Goal: Information Seeking & Learning: Get advice/opinions

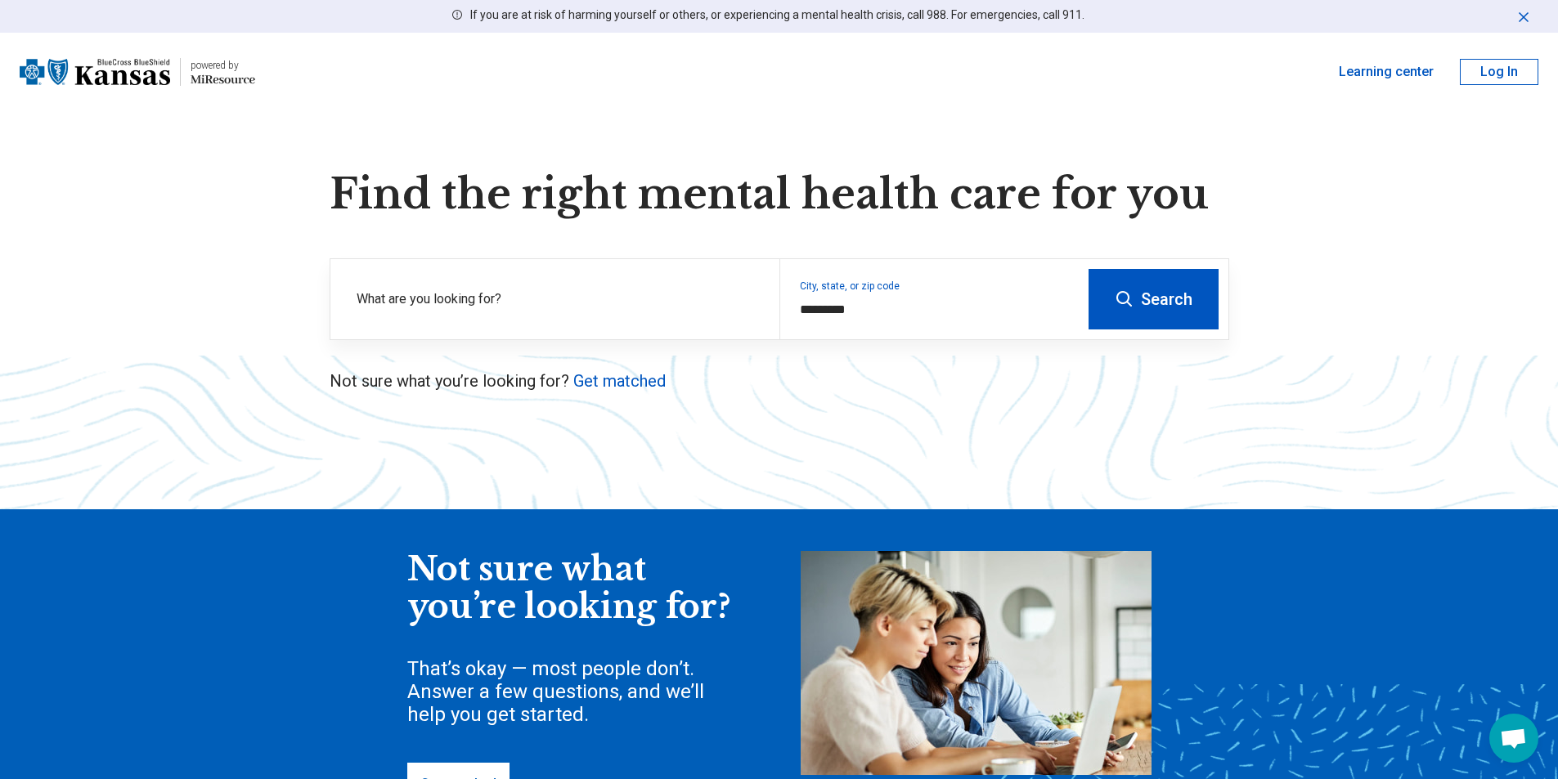
click at [1184, 306] on button "Search" at bounding box center [1153, 299] width 130 height 61
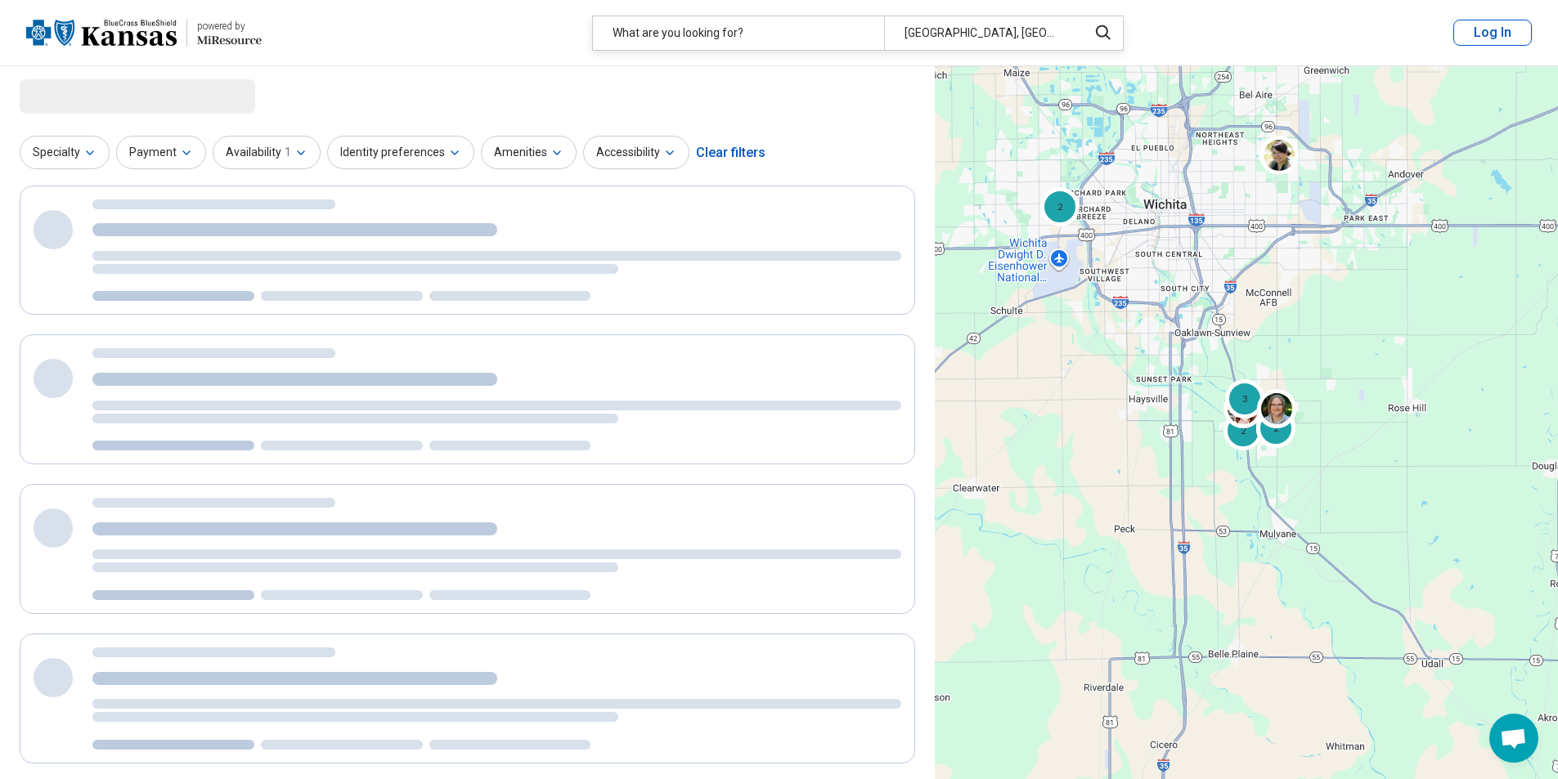
select select "***"
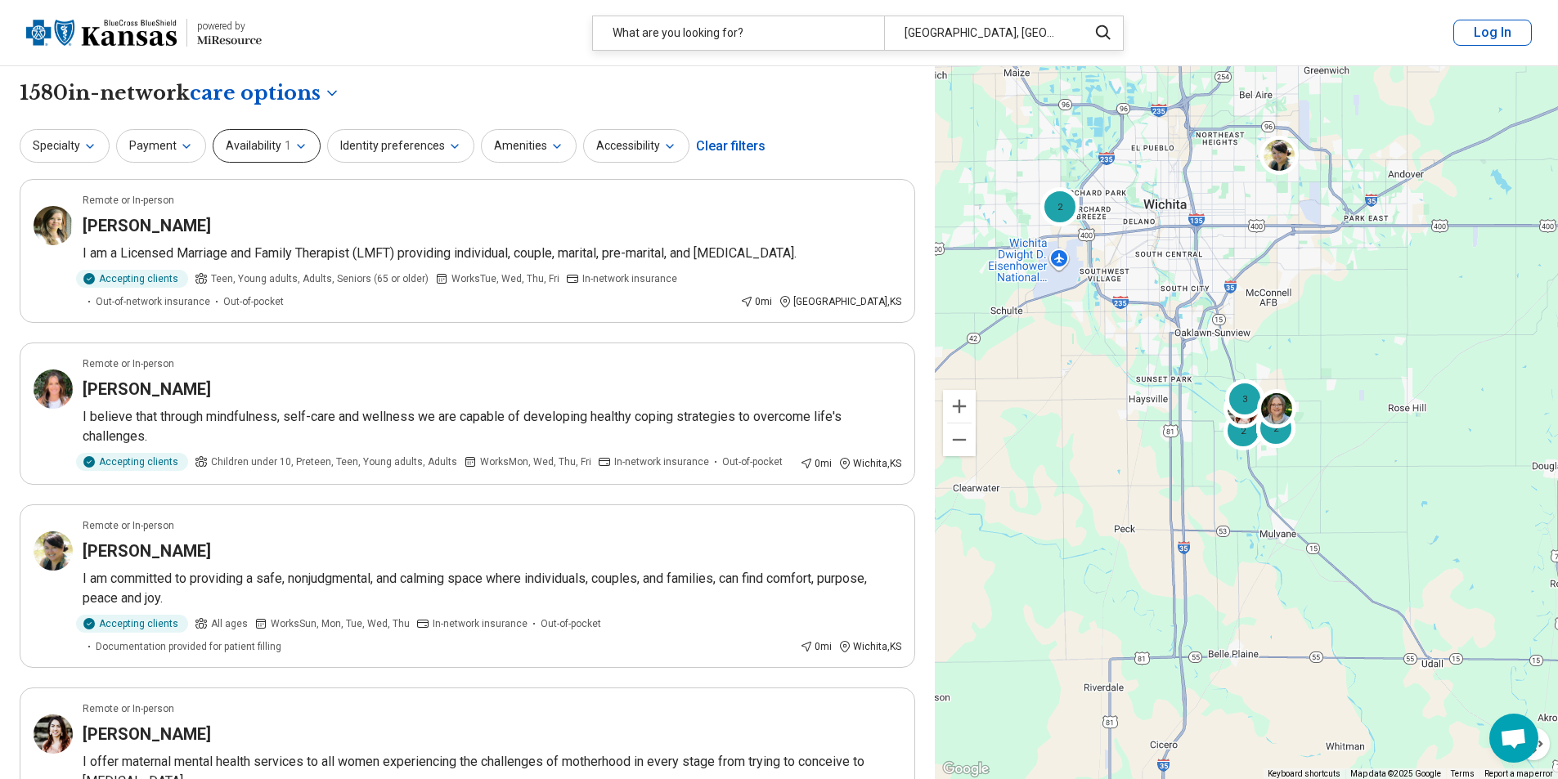
click at [266, 145] on button "Availability 1" at bounding box center [267, 146] width 108 height 34
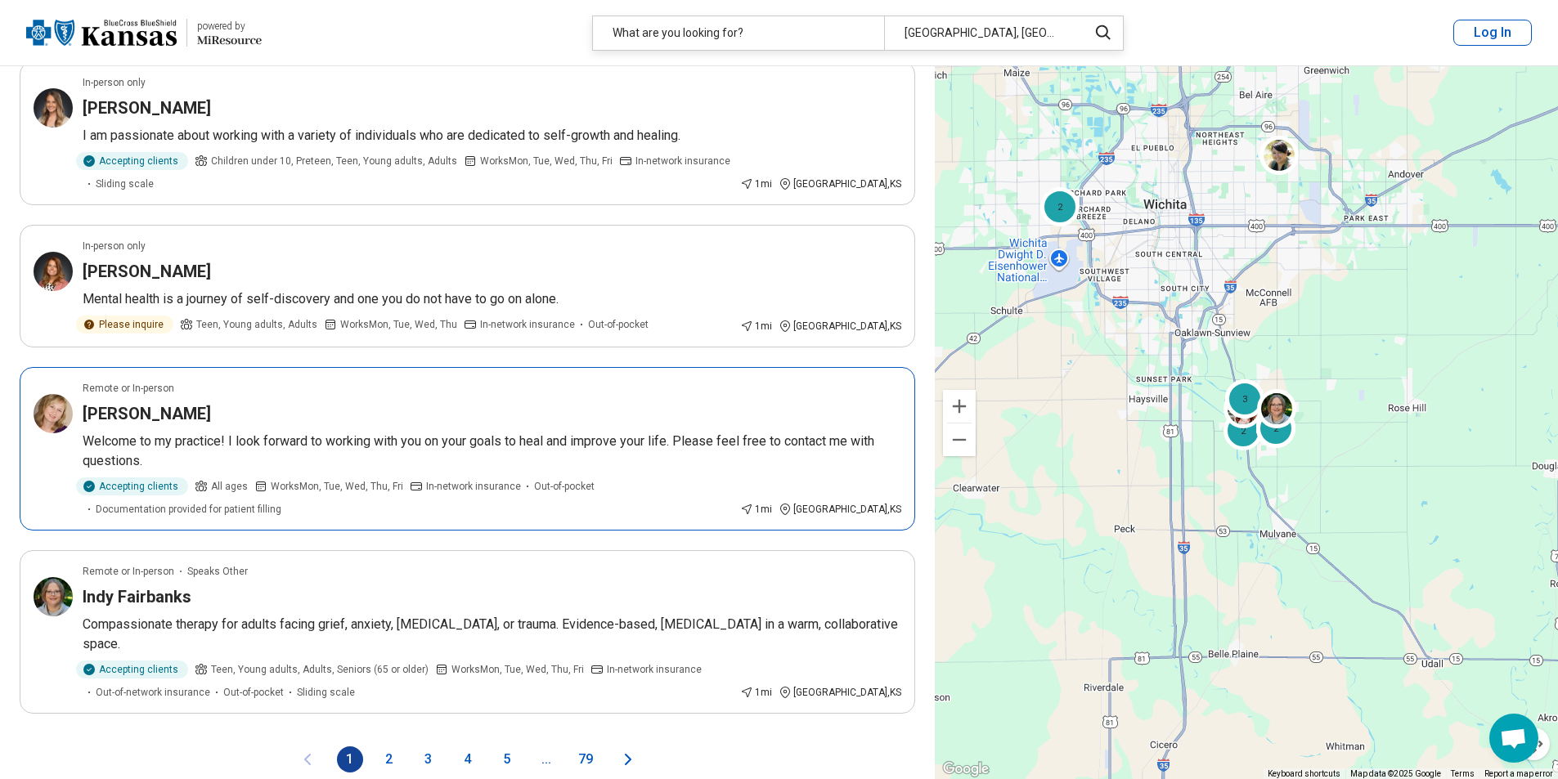
scroll to position [2698, 0]
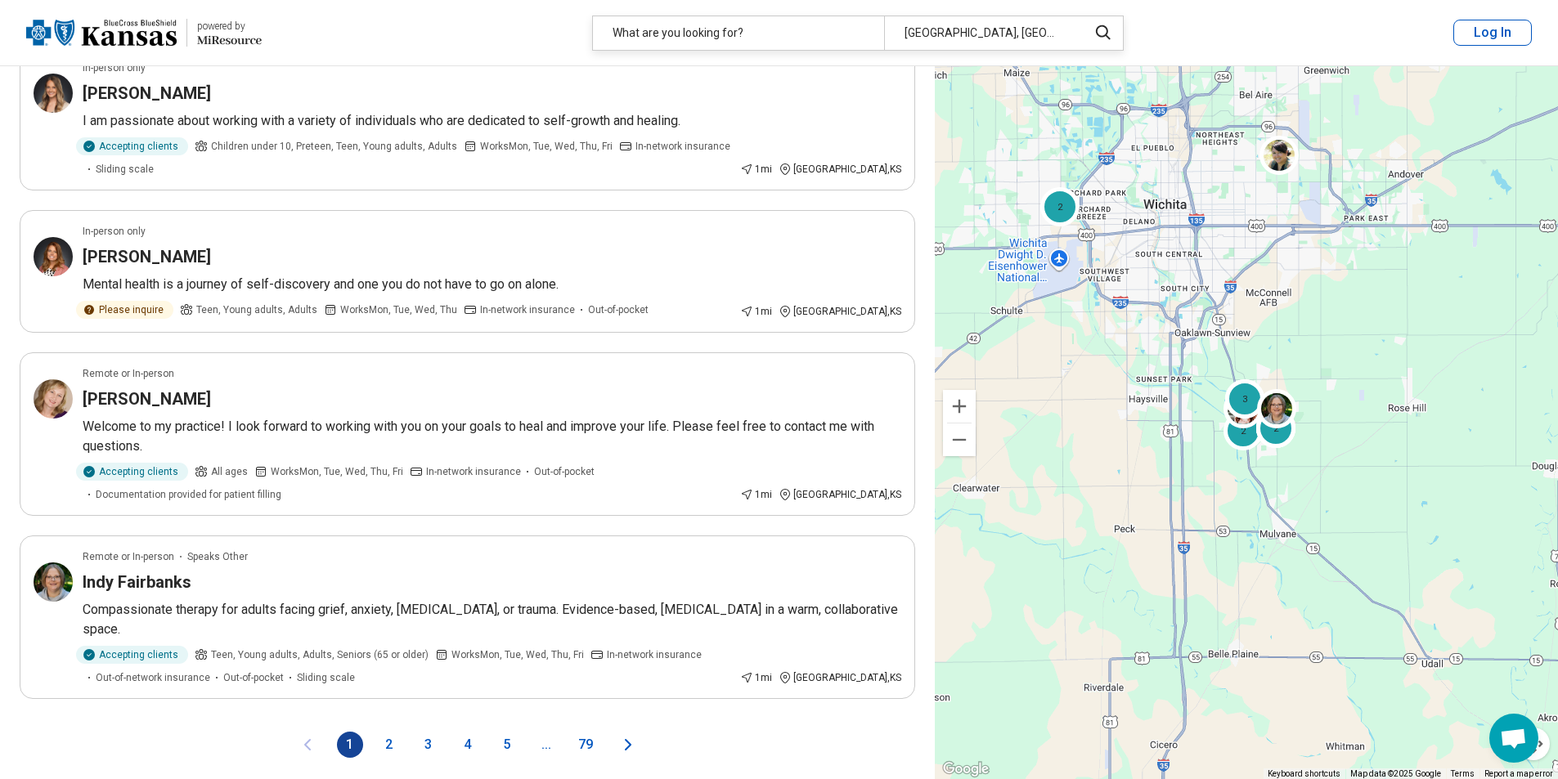
click at [387, 732] on button "2" at bounding box center [389, 745] width 26 height 26
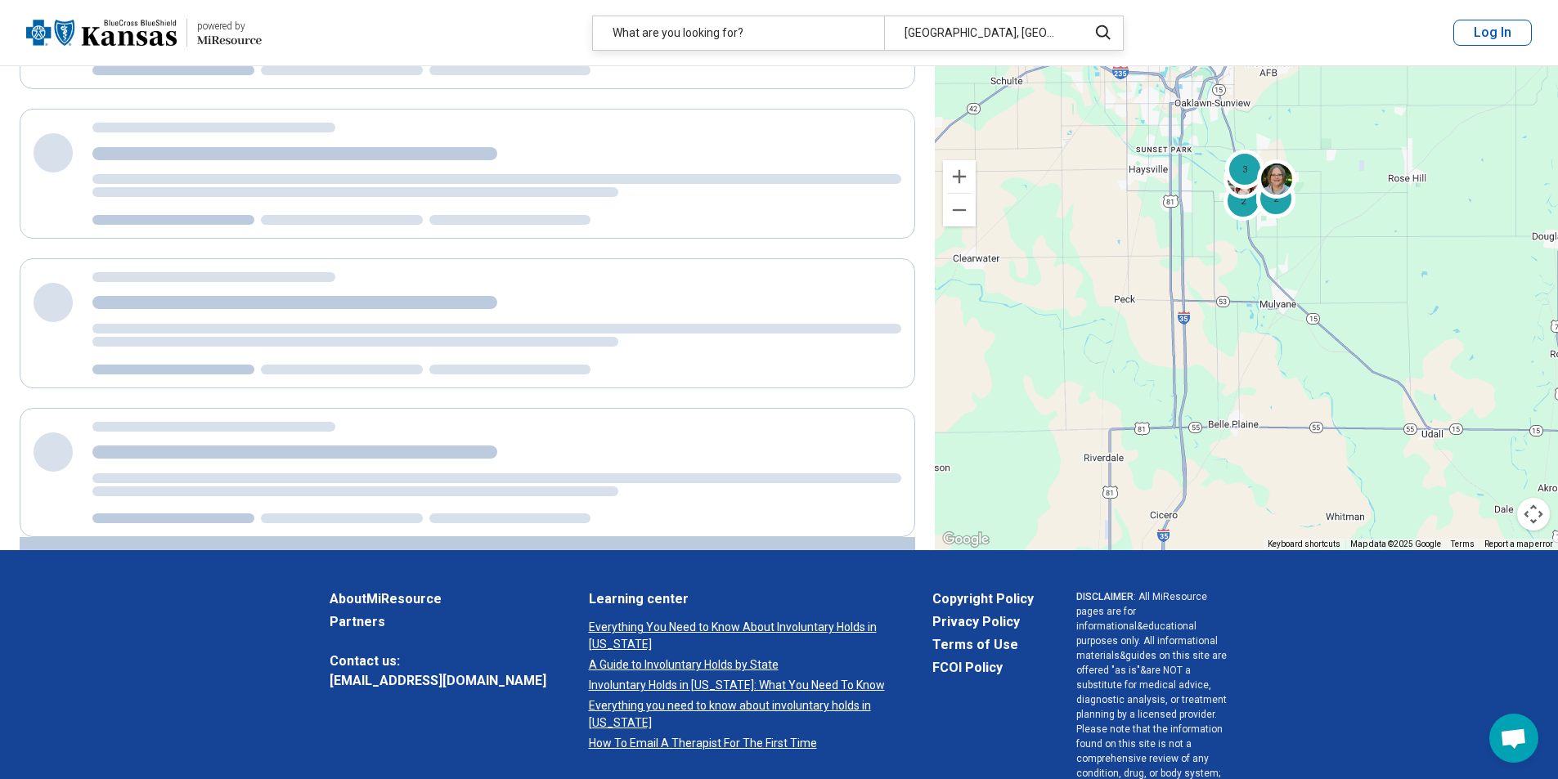
scroll to position [0, 0]
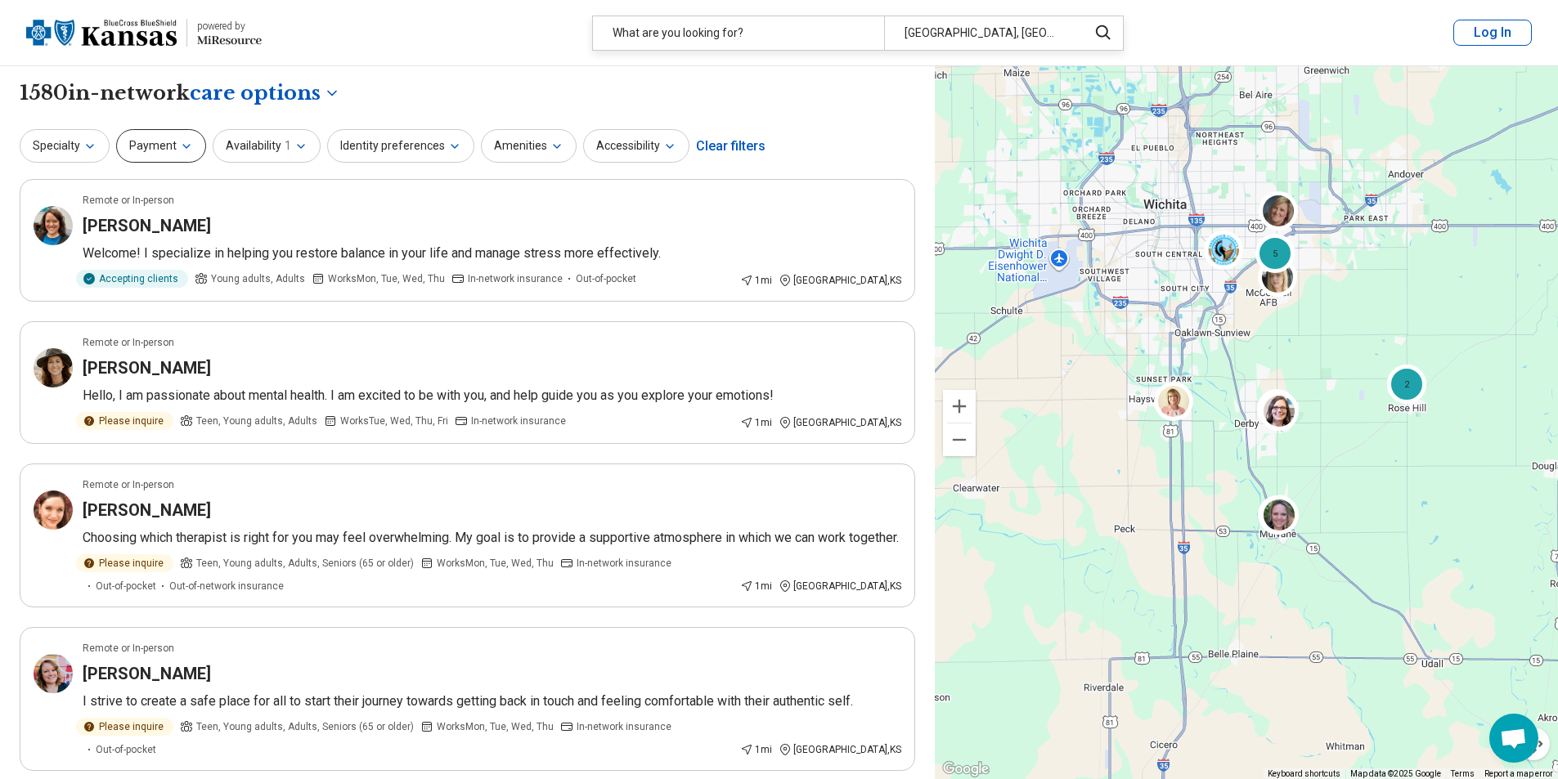
click at [178, 160] on button "Payment" at bounding box center [161, 146] width 90 height 34
